Goal: Task Accomplishment & Management: Use online tool/utility

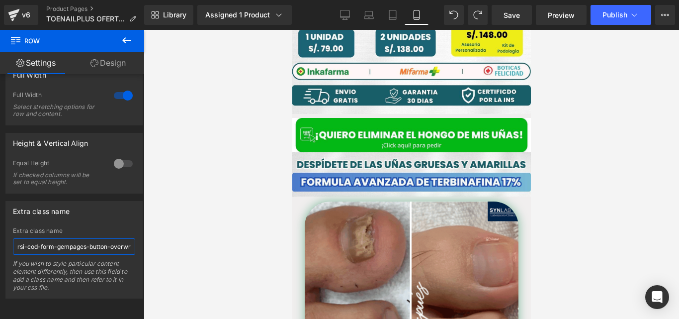
scroll to position [242, 0]
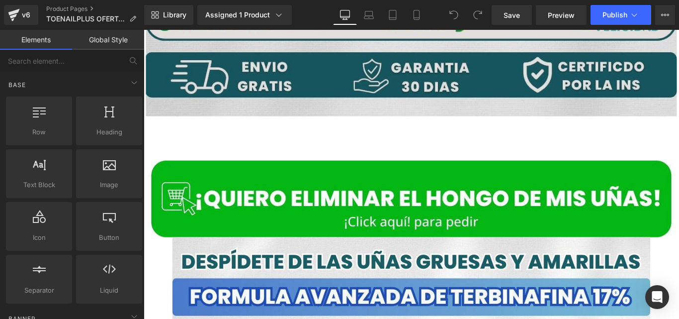
scroll to position [776, 0]
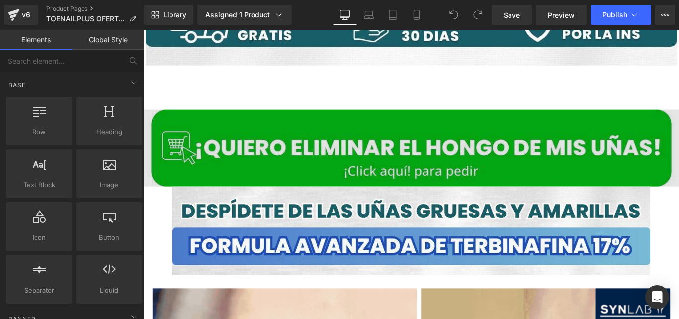
click at [291, 171] on img at bounding box center [445, 163] width 602 height 87
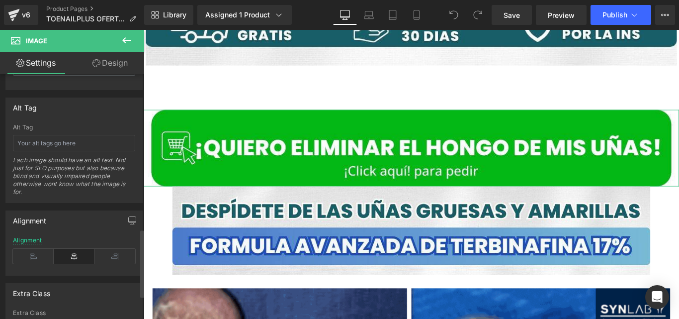
scroll to position [547, 0]
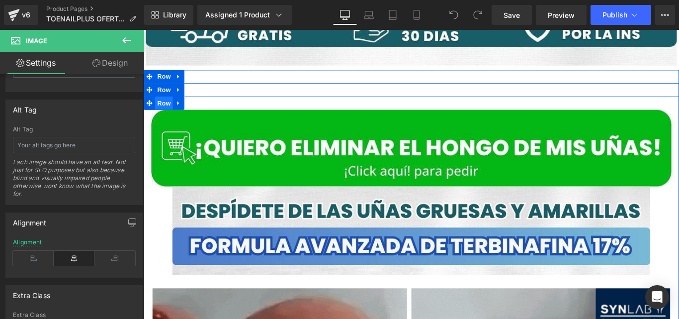
click at [165, 105] on span "Row" at bounding box center [167, 112] width 20 height 15
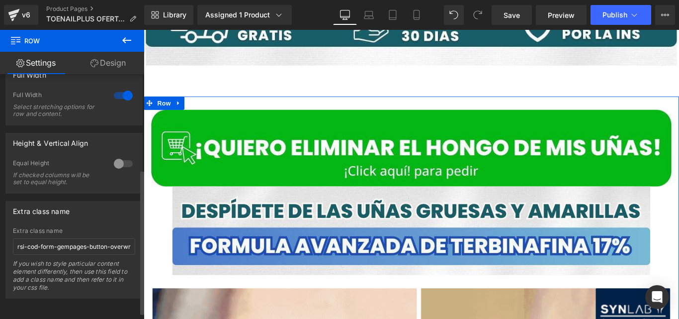
scroll to position [173, 0]
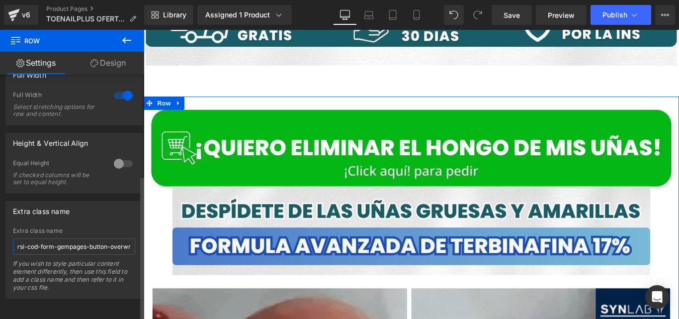
click at [95, 238] on input "rsi-cod-form-gempages-button-overwrite rsi-cod-form-is-gempage" at bounding box center [74, 246] width 122 height 16
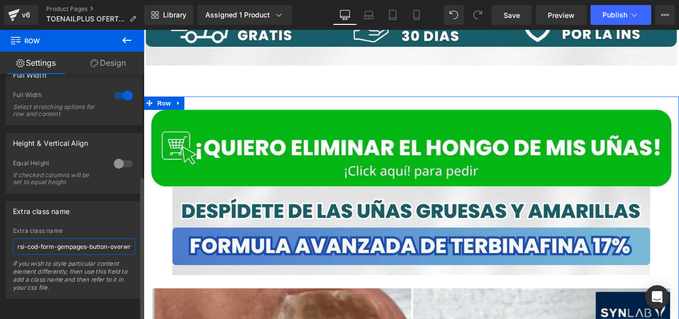
click at [126, 238] on input "rsi-cod-form-gempages-button-overwrite rsi-cod-form-is-gempage" at bounding box center [74, 246] width 122 height 16
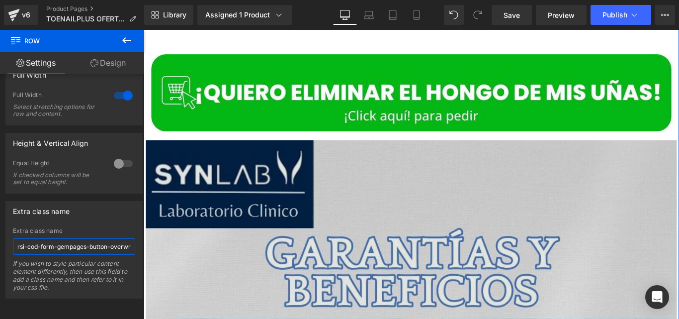
scroll to position [1652, 0]
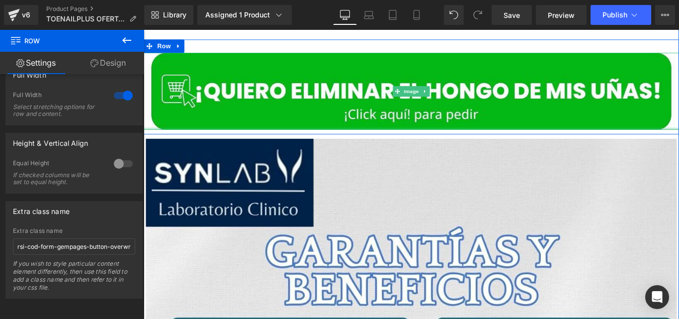
click at [240, 140] on div at bounding box center [445, 141] width 602 height 2
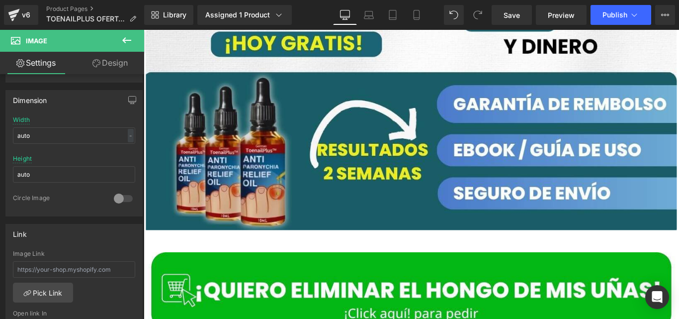
scroll to position [303, 0]
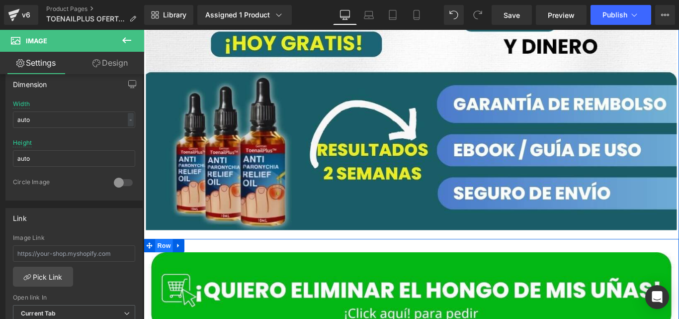
click at [160, 269] on span "Row" at bounding box center [167, 272] width 20 height 15
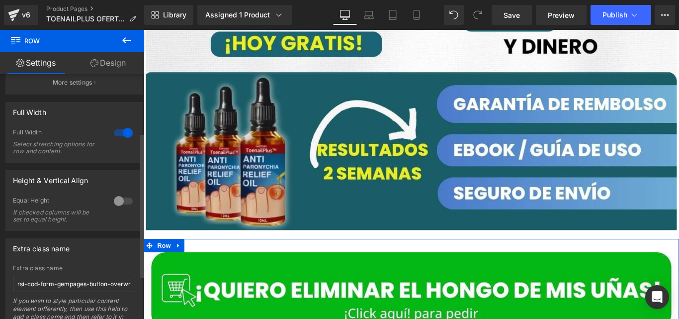
scroll to position [173, 0]
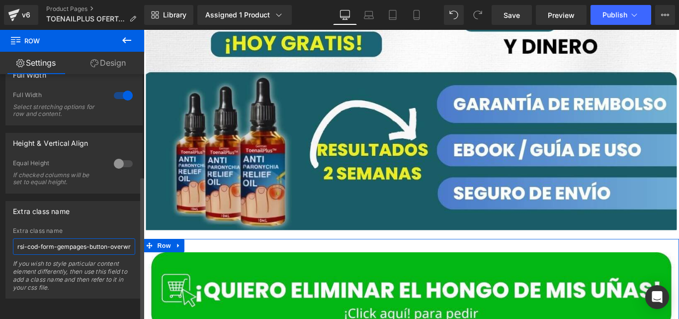
click at [76, 238] on input "rsi-cod-form-gempages-button-overwrite rsi-cod-form-is-gempage" at bounding box center [74, 246] width 122 height 16
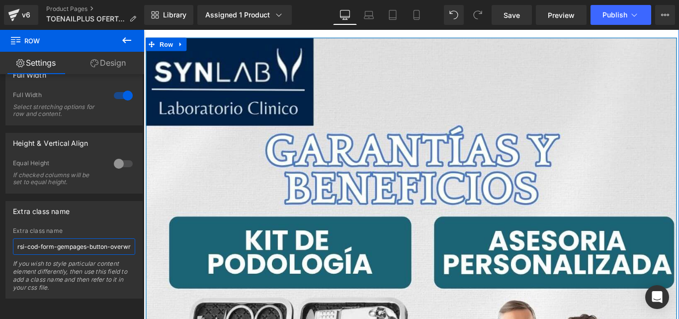
scroll to position [1632, 0]
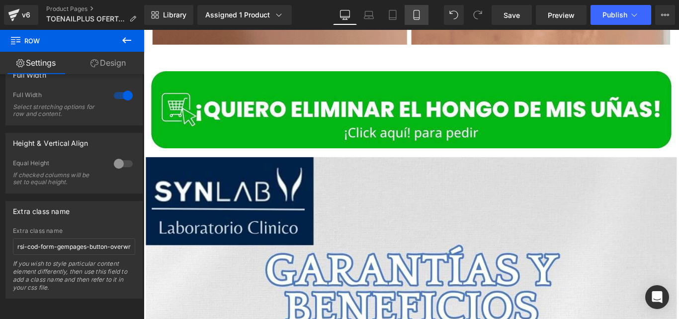
click at [425, 17] on link "Mobile" at bounding box center [417, 15] width 24 height 20
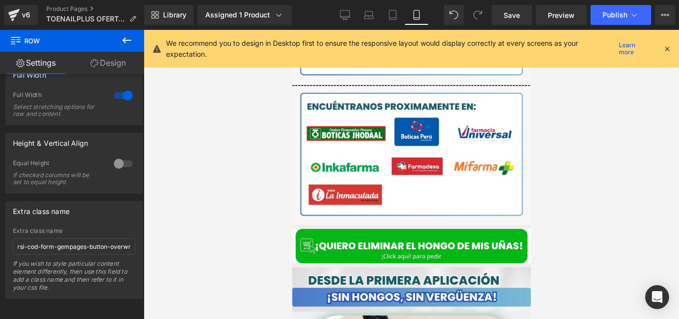
scroll to position [34, 0]
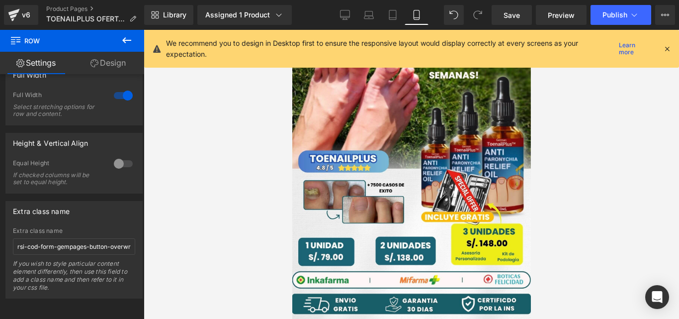
click at [669, 51] on icon at bounding box center [667, 48] width 9 height 9
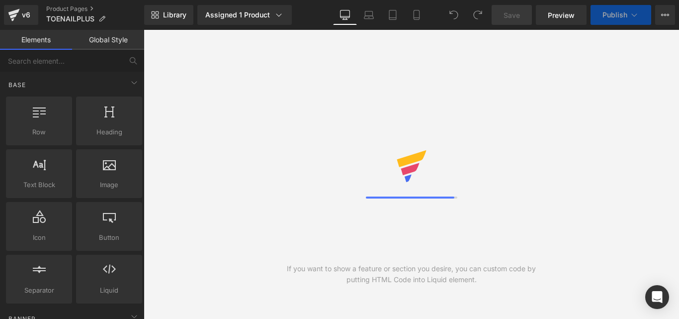
click at [416, 15] on icon at bounding box center [417, 15] width 10 height 10
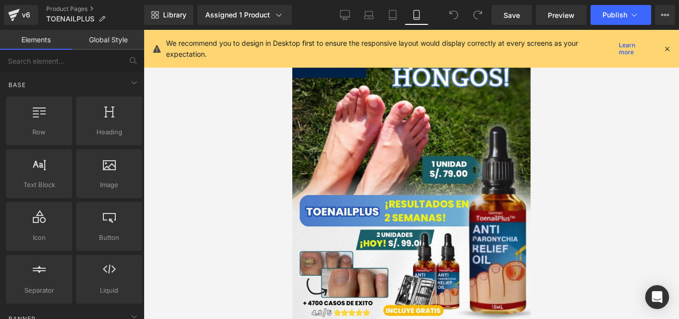
click at [670, 49] on icon at bounding box center [667, 48] width 9 height 9
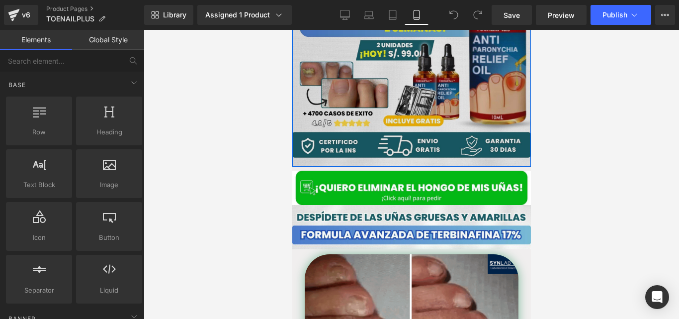
scroll to position [190, 0]
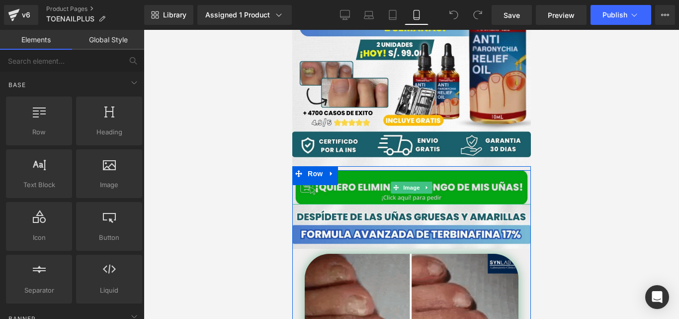
click at [348, 174] on img at bounding box center [411, 187] width 239 height 34
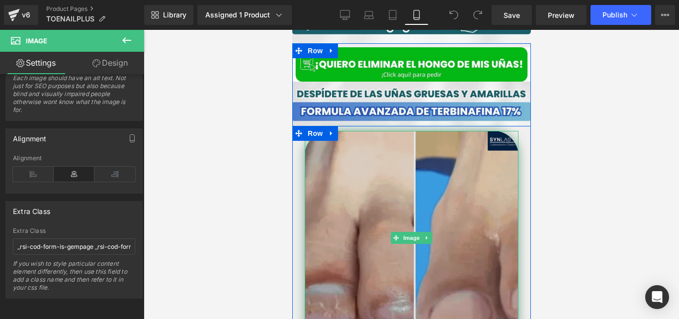
scroll to position [311, 0]
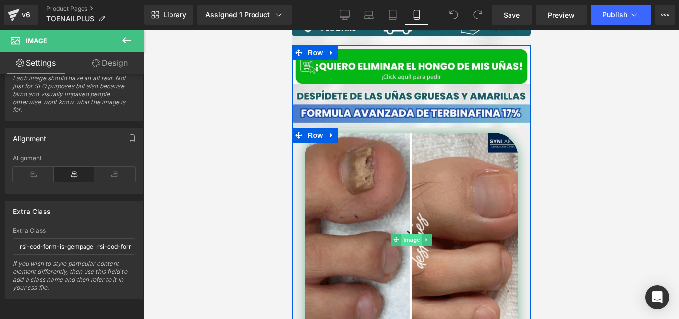
click at [412, 234] on span "Image" at bounding box center [411, 240] width 21 height 12
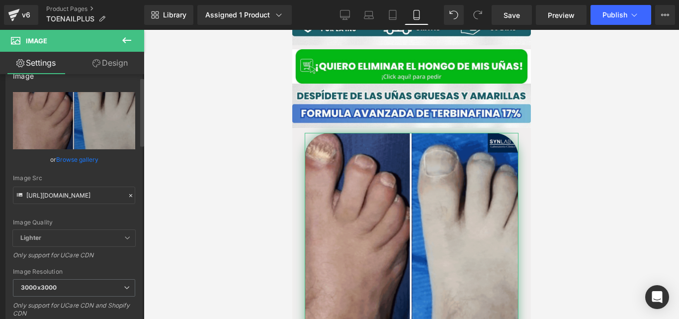
scroll to position [35, 0]
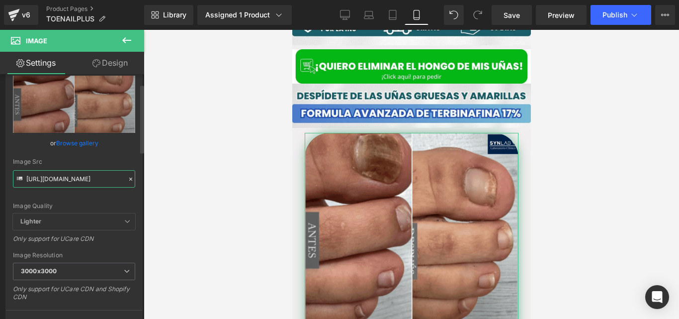
click at [76, 182] on input "https://cdn.shopify.com/s/files/1/0714/8539/1005/files/Diseno_sin_titulo_8_3000…" at bounding box center [74, 178] width 122 height 17
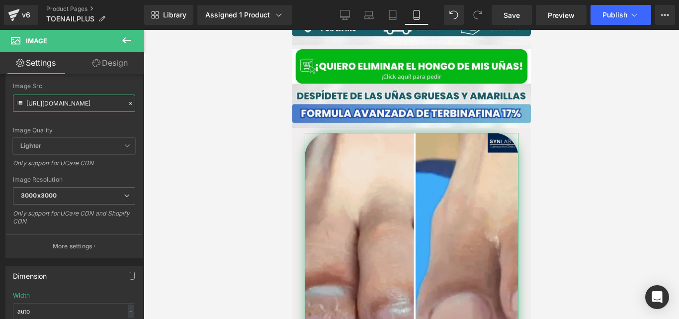
scroll to position [111, 0]
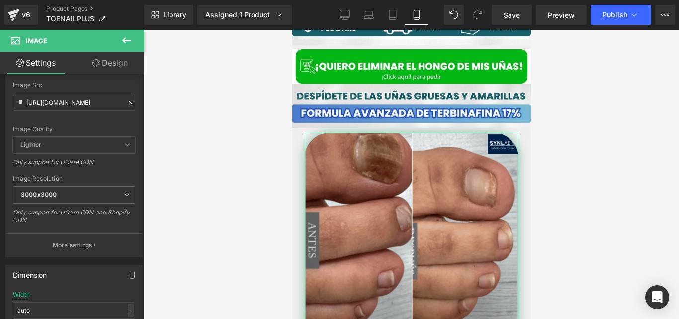
click at [110, 60] on link "Design" at bounding box center [110, 63] width 72 height 22
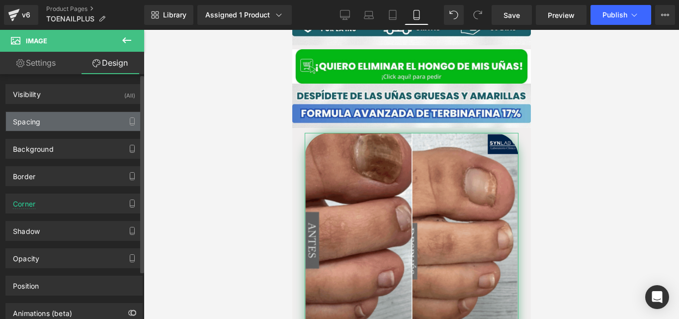
click at [87, 128] on div "Spacing" at bounding box center [74, 121] width 136 height 19
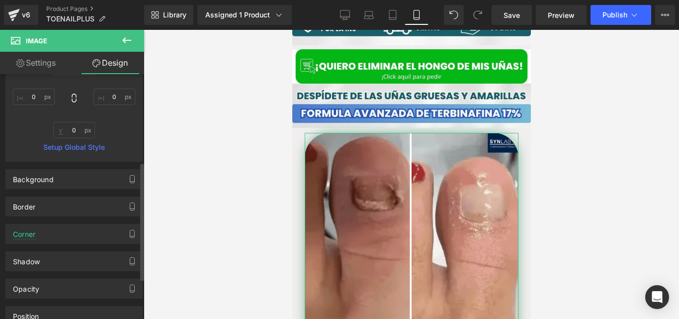
scroll to position [199, 0]
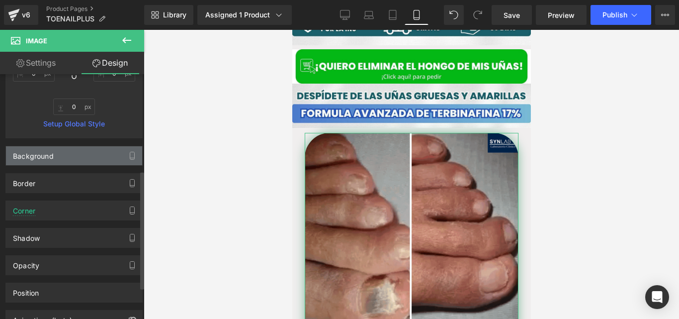
click at [64, 155] on div "Background" at bounding box center [74, 155] width 136 height 19
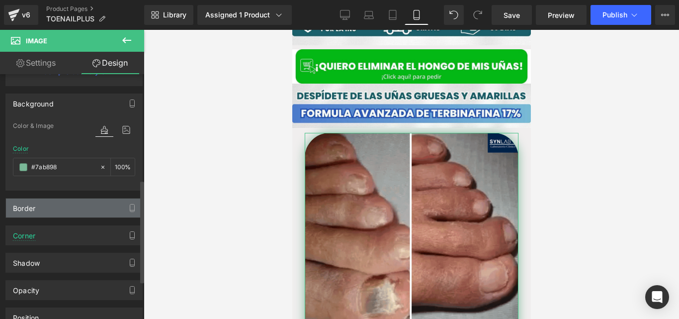
click at [62, 207] on div "Border" at bounding box center [74, 207] width 136 height 19
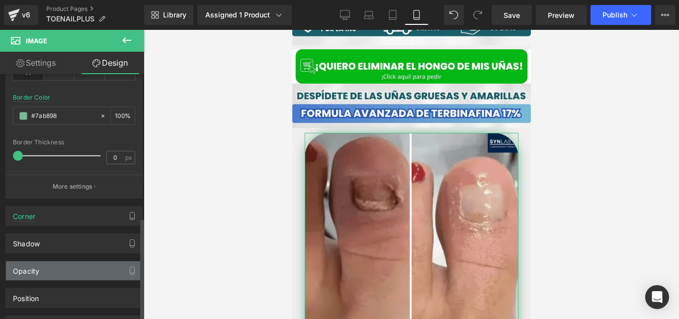
scroll to position [471, 0]
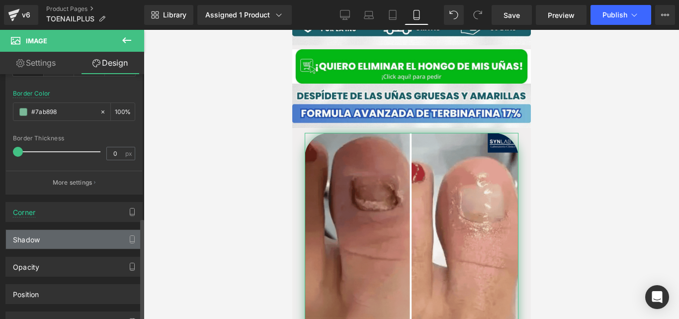
click at [56, 239] on div "Shadow" at bounding box center [74, 239] width 136 height 19
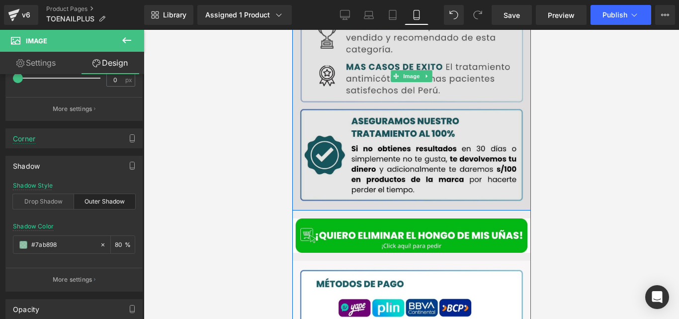
scroll to position [1327, 0]
